Goal: Navigation & Orientation: Find specific page/section

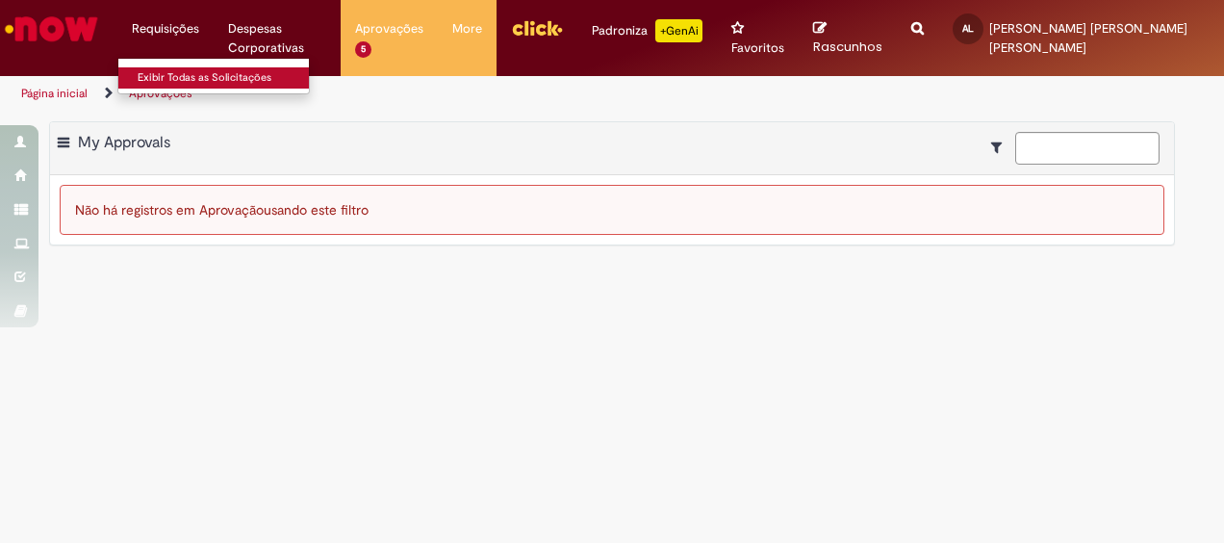
click at [191, 69] on link "Exibir Todas as Solicitações" at bounding box center [224, 77] width 212 height 21
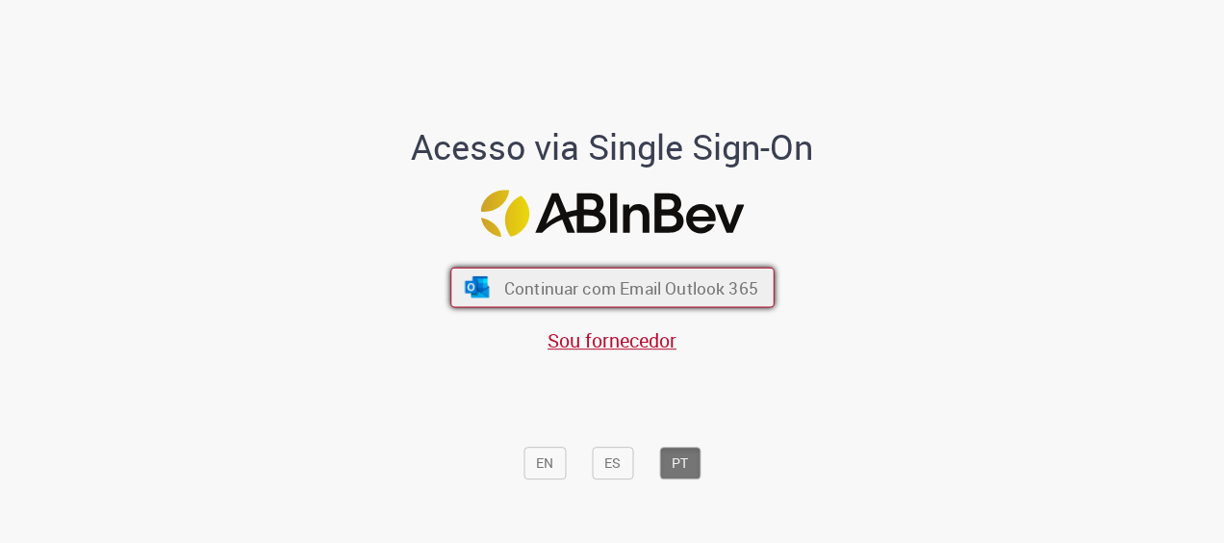
click at [529, 289] on span "Continuar com Email Outlook 365" at bounding box center [630, 287] width 254 height 22
click at [713, 301] on button "Continuar com Email Outlook 365" at bounding box center [612, 288] width 324 height 40
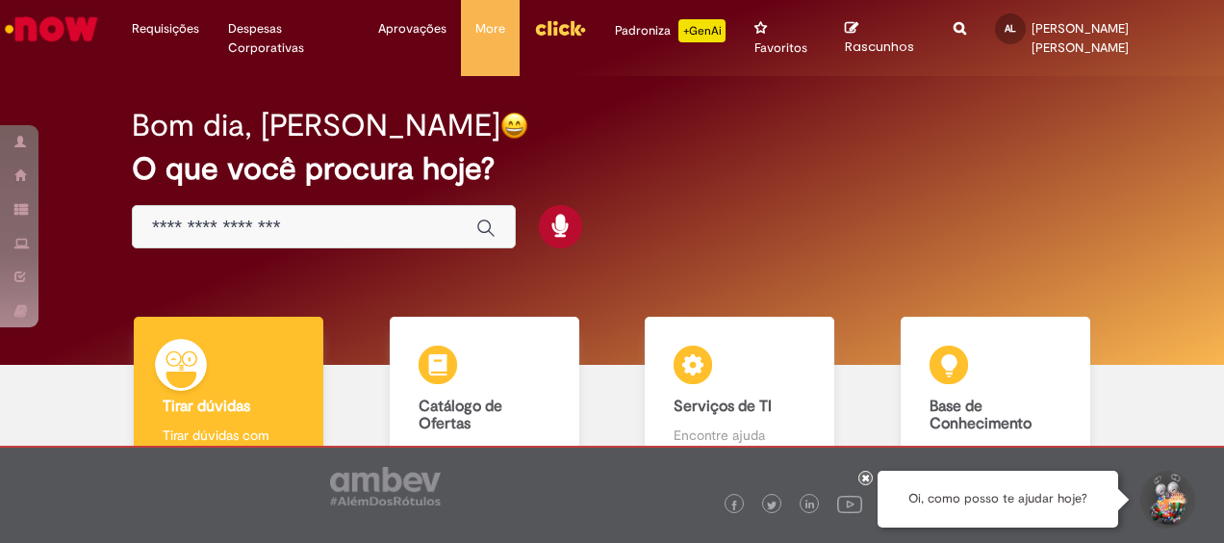
click at [364, 217] on input "Basta digitar aqui" at bounding box center [304, 228] width 305 height 22
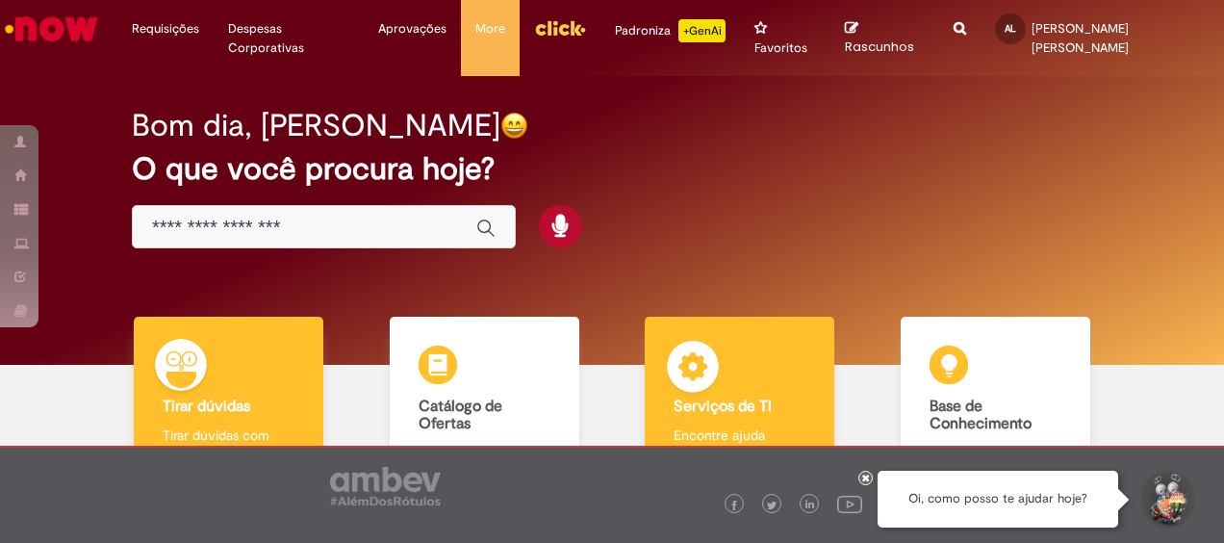
click at [726, 333] on div "Serviços de TI Serviços de TI Encontre ajuda" at bounding box center [740, 400] width 190 height 167
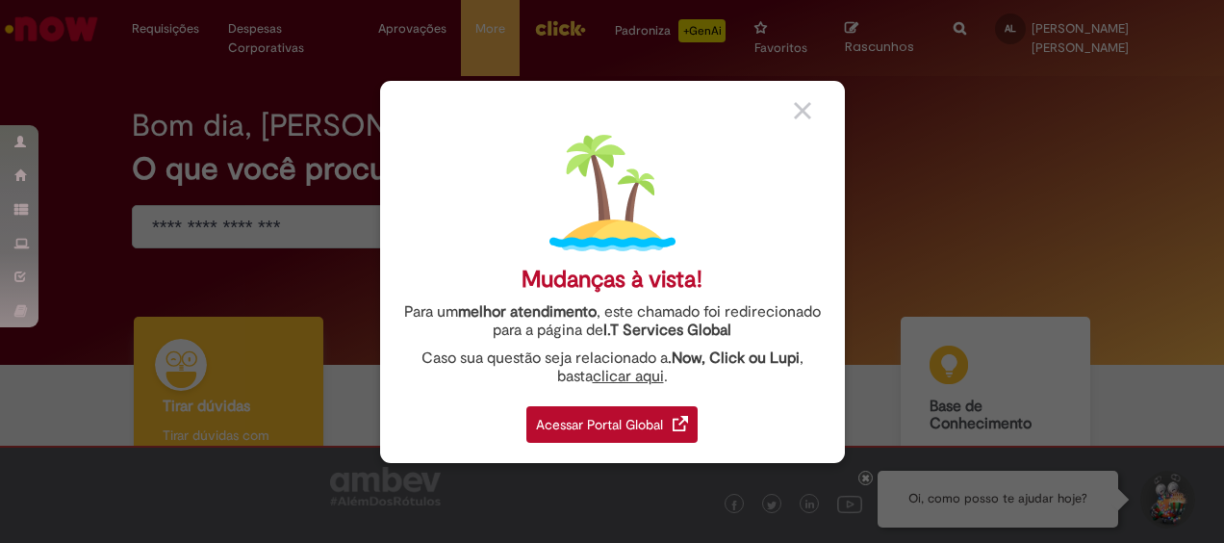
click at [620, 410] on div "Acessar Portal Global" at bounding box center [611, 424] width 171 height 37
